Goal: Feedback & Contribution: Submit feedback/report problem

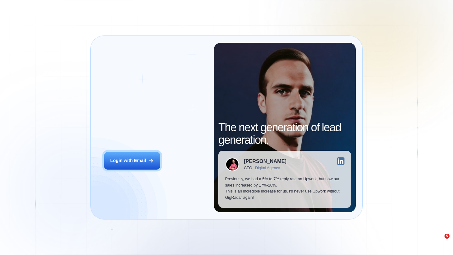
click at [143, 166] on button "Login with Email" at bounding box center [132, 161] width 56 height 18
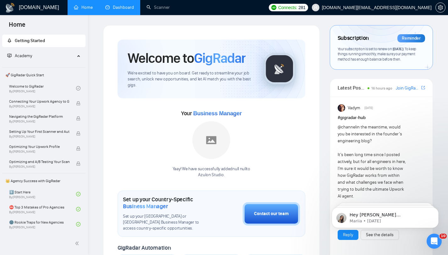
click at [127, 8] on link "Dashboard" at bounding box center [119, 7] width 29 height 5
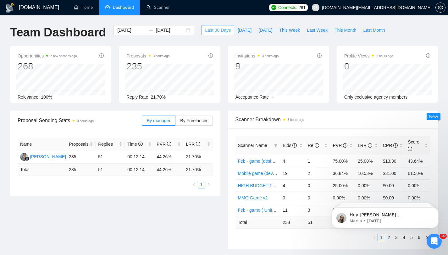
click at [205, 30] on span "Last 30 Days" at bounding box center [218, 30] width 26 height 7
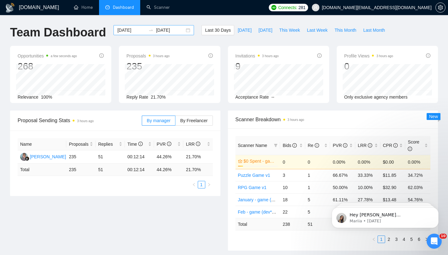
click at [182, 31] on div "[DATE] [DATE]" at bounding box center [154, 30] width 80 height 10
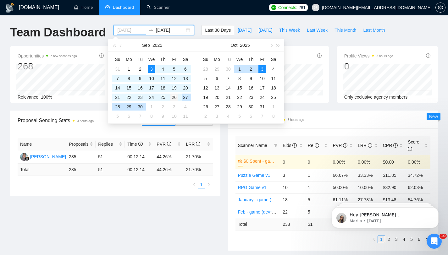
type input "[DATE]"
click at [172, 98] on div "26" at bounding box center [174, 98] width 8 height 8
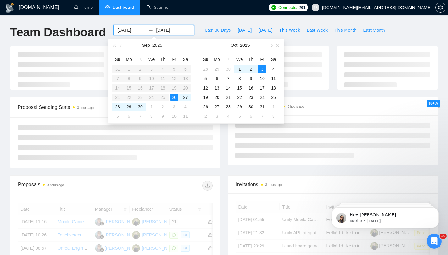
type input "[DATE]"
click at [208, 17] on div "[DOMAIN_NAME] Home Dashboard Scanner Connects: 281 [DOMAIN_NAME][EMAIL_ADDRESS]…" at bounding box center [224, 212] width 448 height 424
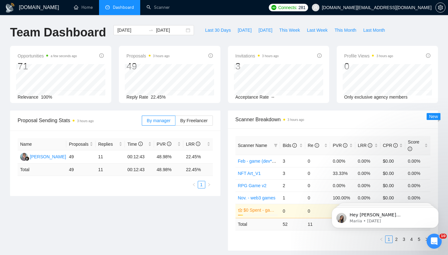
scroll to position [34, 0]
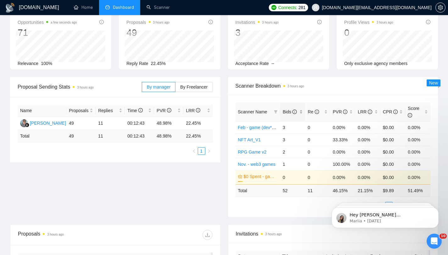
click at [303, 113] on div "Bids" at bounding box center [293, 111] width 20 height 7
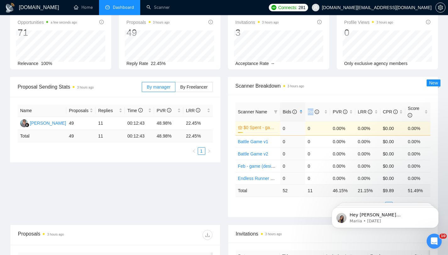
click at [303, 113] on div "Bids" at bounding box center [293, 111] width 20 height 7
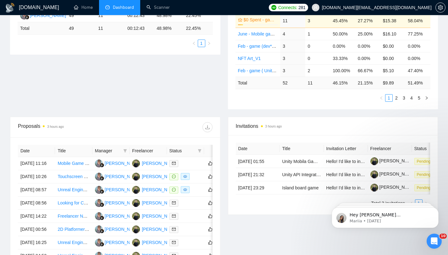
scroll to position [223, 0]
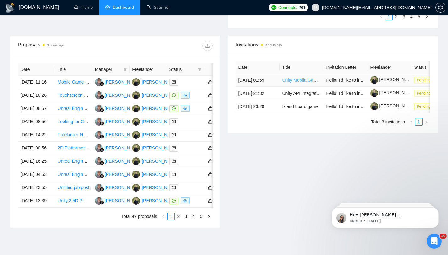
click at [284, 81] on link "Unity Mobila Game developer needed to build idle rpg battle" at bounding box center [340, 80] width 117 height 5
click at [276, 100] on td "[DATE] 21:32" at bounding box center [258, 93] width 44 height 13
click at [294, 99] on td "Unity API Integration with Java Backend" at bounding box center [302, 93] width 44 height 13
click at [295, 109] on link "Island board game" at bounding box center [300, 106] width 36 height 5
click at [274, 100] on td "[DATE] 21:32" at bounding box center [258, 93] width 44 height 13
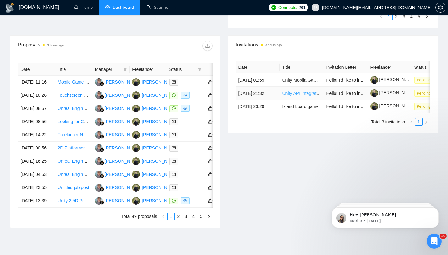
click at [296, 96] on link "Unity API Integration with Java Backend" at bounding box center [321, 93] width 78 height 5
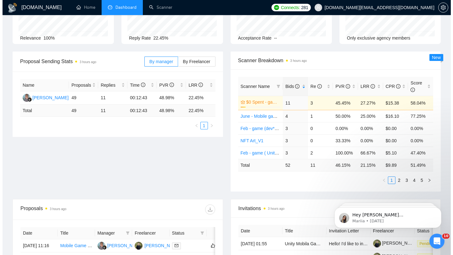
scroll to position [0, 0]
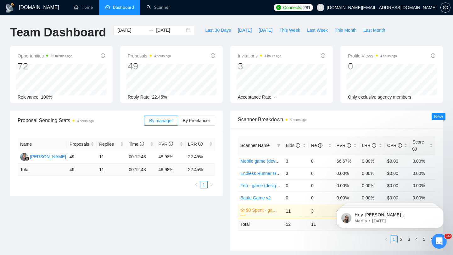
click at [310, 10] on span "281" at bounding box center [306, 7] width 7 height 7
click at [443, 7] on icon "setting" at bounding box center [445, 7] width 5 height 5
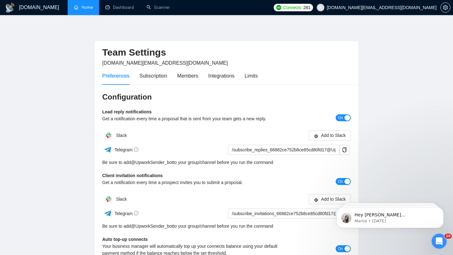
click at [87, 10] on link "Home" at bounding box center [83, 7] width 19 height 5
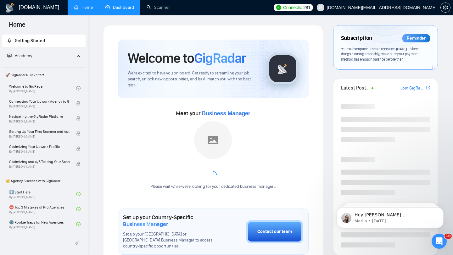
click at [115, 10] on link "Dashboard" at bounding box center [119, 7] width 29 height 5
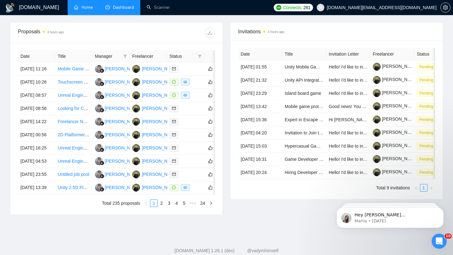
scroll to position [238, 0]
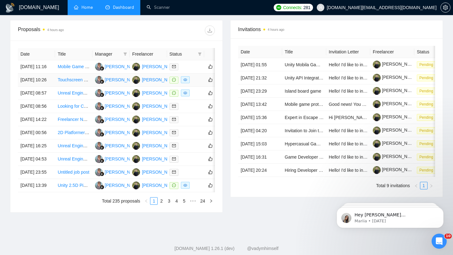
click at [52, 87] on td "[DATE] 10:26" at bounding box center [36, 80] width 37 height 13
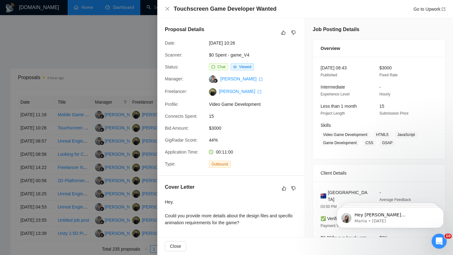
scroll to position [190, 0]
click at [110, 39] on div at bounding box center [226, 127] width 453 height 255
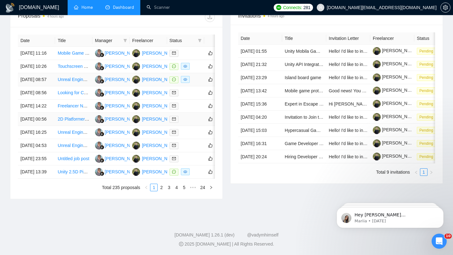
scroll to position [278, 0]
click at [51, 179] on td "[DATE] 13:39" at bounding box center [36, 172] width 37 height 13
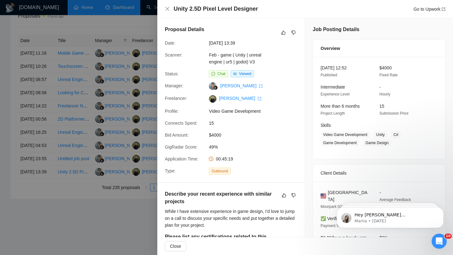
click at [86, 254] on div at bounding box center [226, 127] width 453 height 255
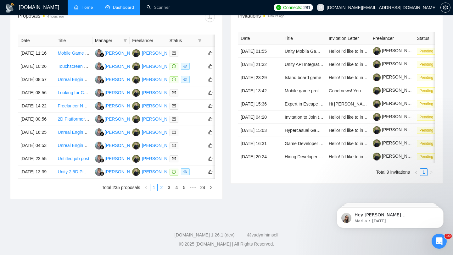
click at [159, 191] on link "2" at bounding box center [161, 187] width 7 height 7
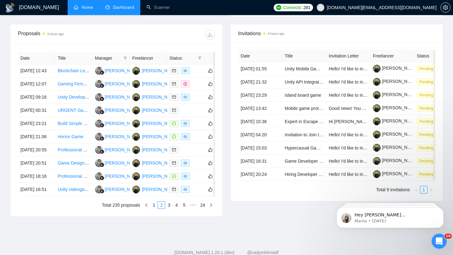
scroll to position [233, 0]
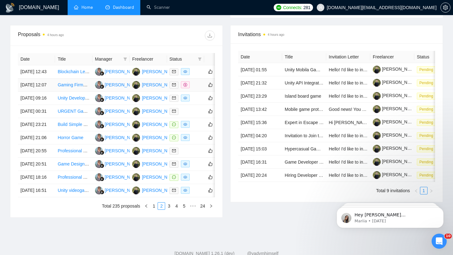
click at [53, 92] on td "30 Sep, 2025 12:07" at bounding box center [36, 85] width 37 height 13
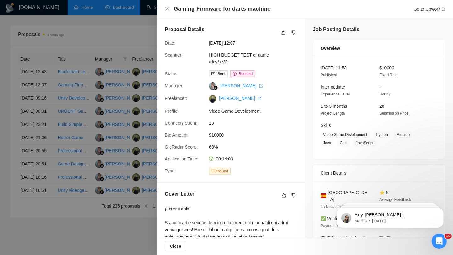
click at [51, 114] on div at bounding box center [226, 127] width 453 height 255
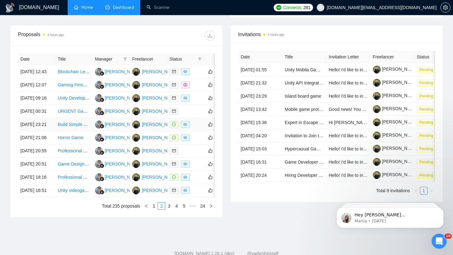
click at [47, 131] on td "29 Sep, 2025 23:21" at bounding box center [36, 124] width 37 height 13
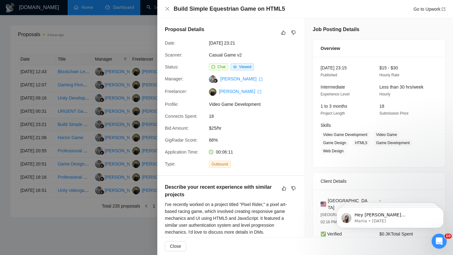
click at [47, 155] on div at bounding box center [226, 127] width 453 height 255
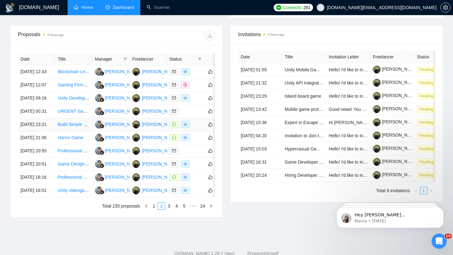
click at [49, 131] on td "29 Sep, 2025 23:21" at bounding box center [36, 124] width 37 height 13
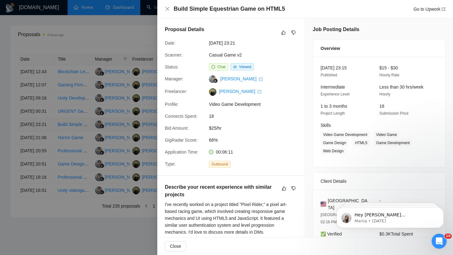
click at [49, 156] on div at bounding box center [226, 127] width 453 height 255
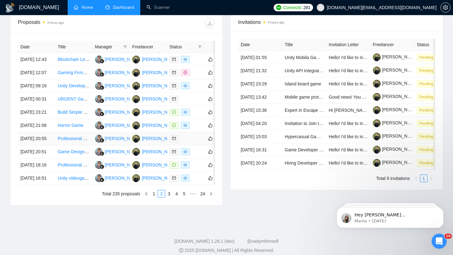
scroll to position [249, 0]
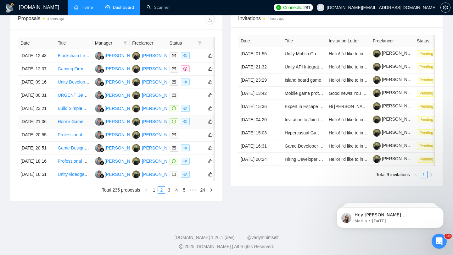
click at [51, 129] on td "29 Sep, 2025 21:06" at bounding box center [36, 121] width 37 height 13
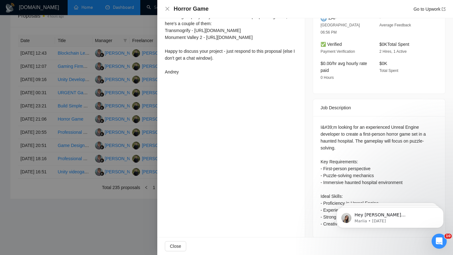
scroll to position [295, 0]
click at [169, 9] on icon "close" at bounding box center [167, 8] width 5 height 5
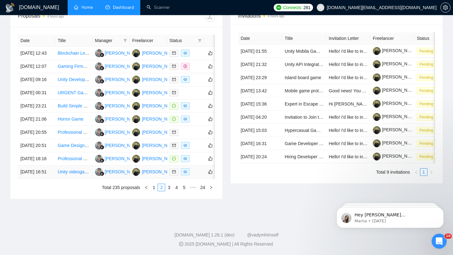
click at [53, 179] on td "29 Sep, 2025 16:51" at bounding box center [36, 172] width 37 height 13
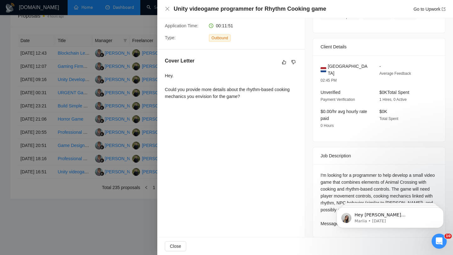
click at [70, 167] on div at bounding box center [226, 127] width 453 height 255
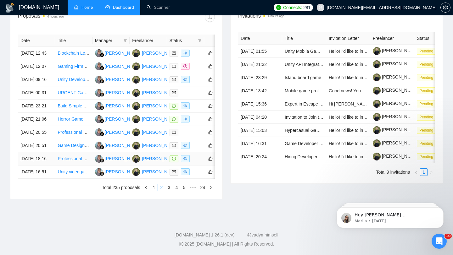
click at [47, 166] on td "29 Sep, 2025 18:16" at bounding box center [36, 158] width 37 height 13
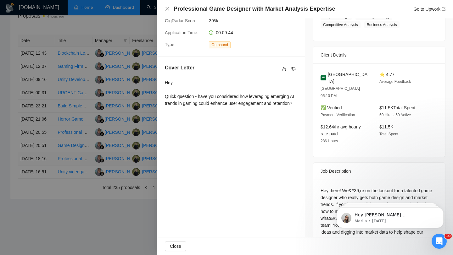
click at [47, 167] on div at bounding box center [226, 127] width 453 height 255
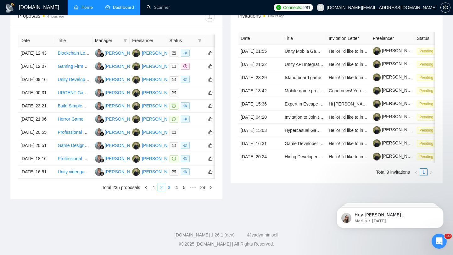
click at [167, 191] on link "3" at bounding box center [168, 187] width 7 height 7
click at [49, 166] on td "27 Sep, 2025 23:58" at bounding box center [36, 158] width 37 height 13
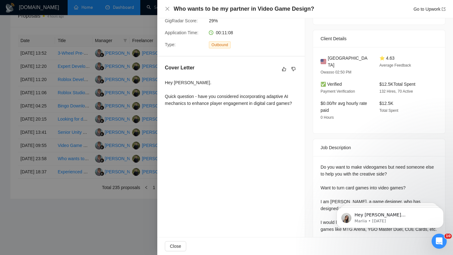
click at [48, 186] on div at bounding box center [226, 127] width 453 height 255
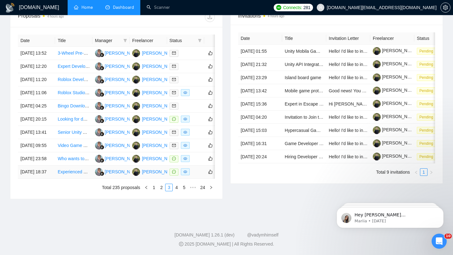
click at [49, 179] on td "27 Sep, 2025 18:37" at bounding box center [36, 172] width 37 height 13
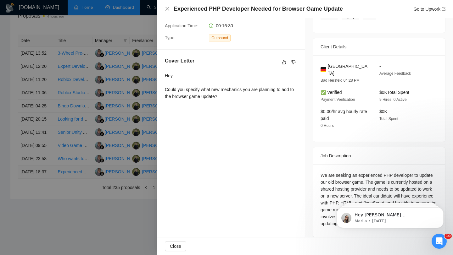
click at [49, 186] on div at bounding box center [226, 127] width 453 height 255
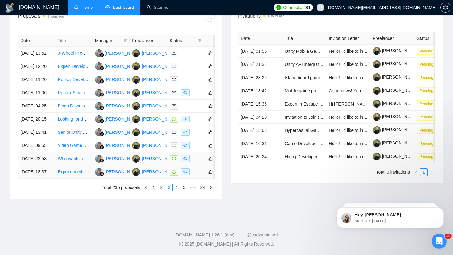
scroll to position [272, 0]
click at [48, 126] on td "28 Sep, 2025 20:15" at bounding box center [36, 119] width 37 height 13
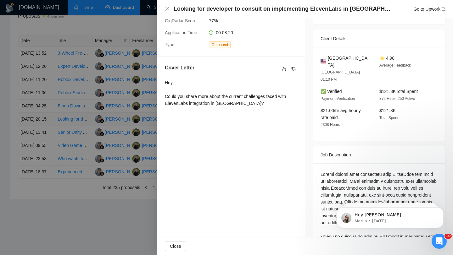
click at [48, 136] on div at bounding box center [226, 127] width 453 height 255
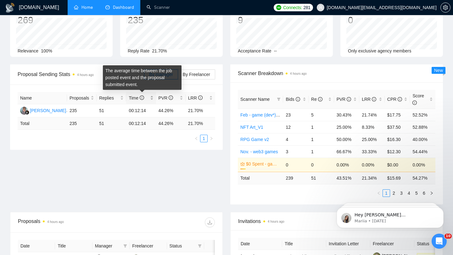
scroll to position [231, 0]
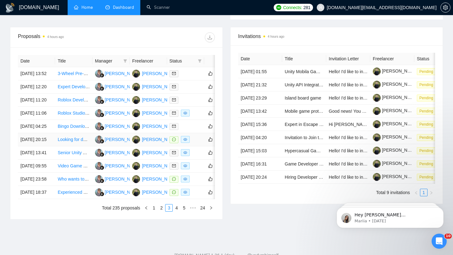
click at [47, 147] on td "28 Sep, 2025 20:15" at bounding box center [36, 139] width 37 height 13
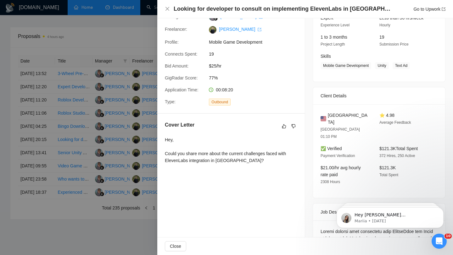
scroll to position [0, 0]
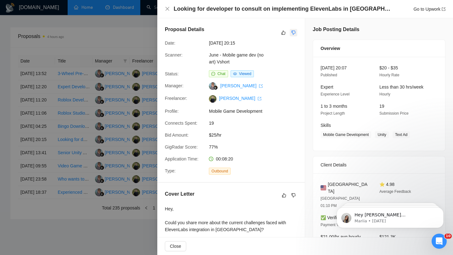
click at [292, 33] on icon "dislike" at bounding box center [293, 32] width 4 height 5
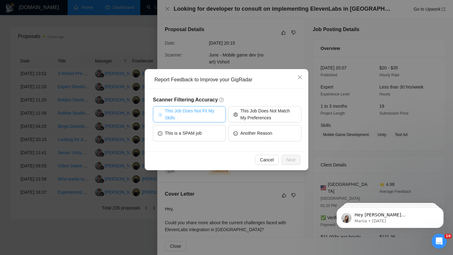
click at [217, 114] on span "This Job Does Not Fit My Skills" at bounding box center [193, 115] width 56 height 14
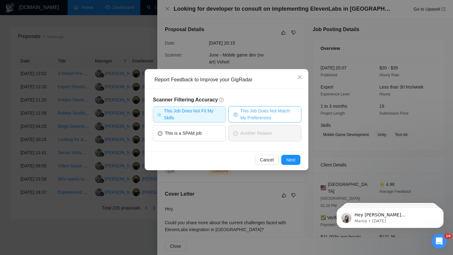
click at [252, 115] on span "This Job Does Not Match My Preferences" at bounding box center [268, 115] width 56 height 14
click at [288, 161] on span "Next" at bounding box center [290, 160] width 9 height 7
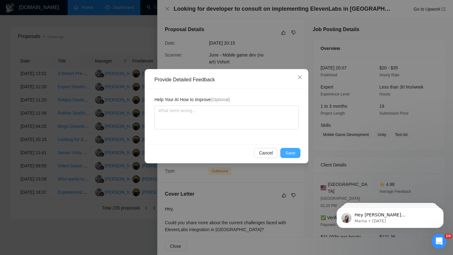
click at [288, 154] on span "Save" at bounding box center [290, 153] width 10 height 7
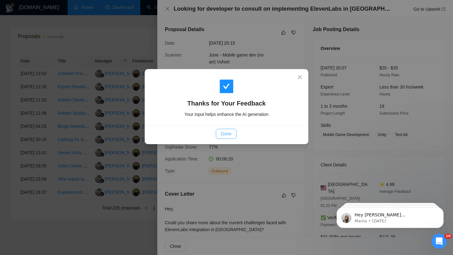
click at [221, 131] on span "Done" at bounding box center [226, 133] width 10 height 7
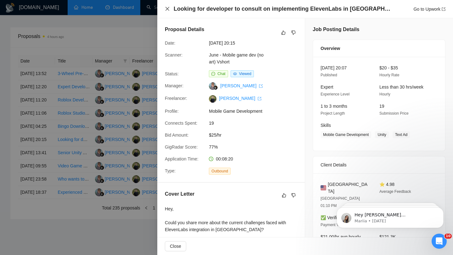
click at [166, 10] on icon "close" at bounding box center [167, 8] width 5 height 5
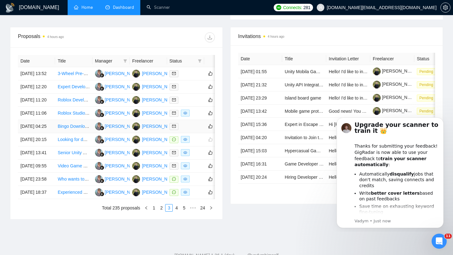
click at [48, 133] on td "29 Sep, 2025 04:25" at bounding box center [36, 126] width 37 height 13
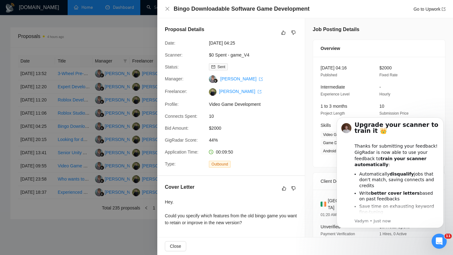
click at [90, 48] on div at bounding box center [226, 127] width 453 height 255
